Goal: Find specific page/section: Find specific page/section

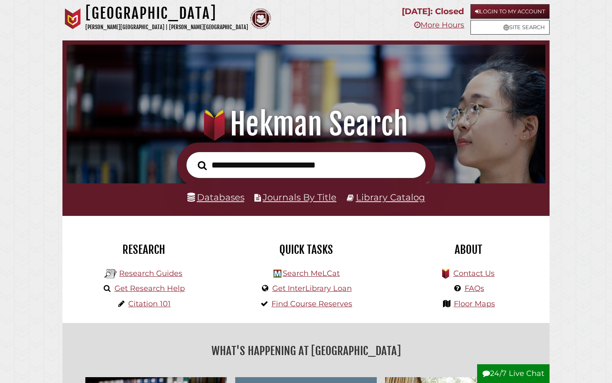
scroll to position [158, 475]
click at [511, 12] on link "Login to My Account" at bounding box center [509, 11] width 79 height 15
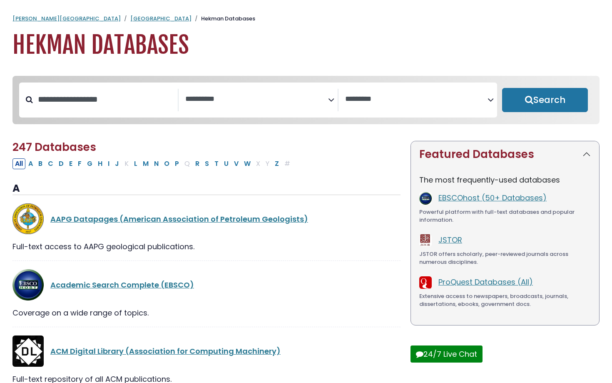
select select "Database Subject Filter"
select select "Database Vendors Filter"
click at [174, 163] on button "P" at bounding box center [176, 163] width 9 height 11
select select "Database Subject Filter"
select select "Database Vendors Filter"
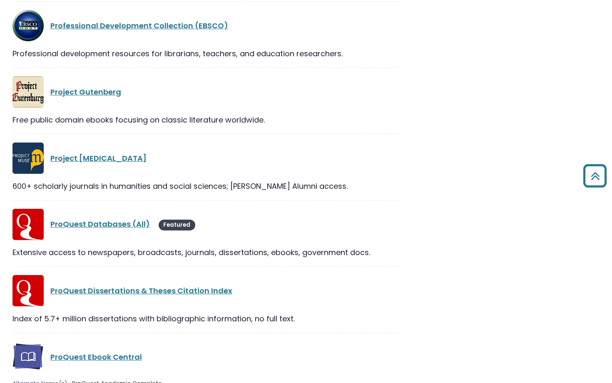
scroll to position [895, 0]
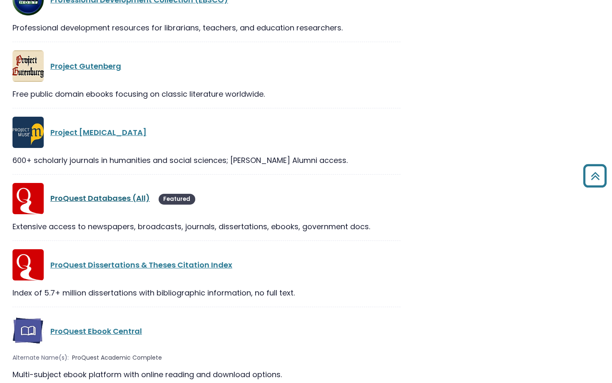
click at [104, 201] on link "ProQuest Databases (All)" at bounding box center [99, 198] width 99 height 10
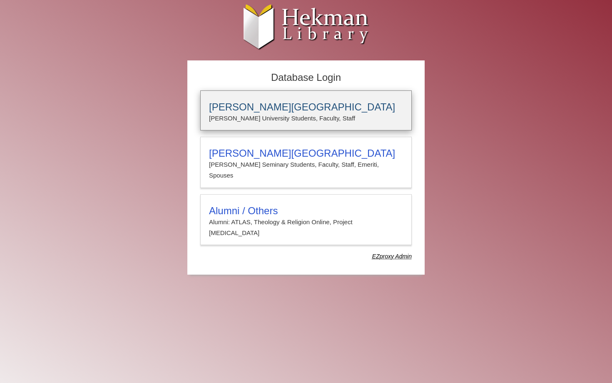
type input "*****"
click at [282, 120] on p "[PERSON_NAME] University Students, Faculty, Staff" at bounding box center [306, 118] width 194 height 11
